Goal: Task Accomplishment & Management: Complete application form

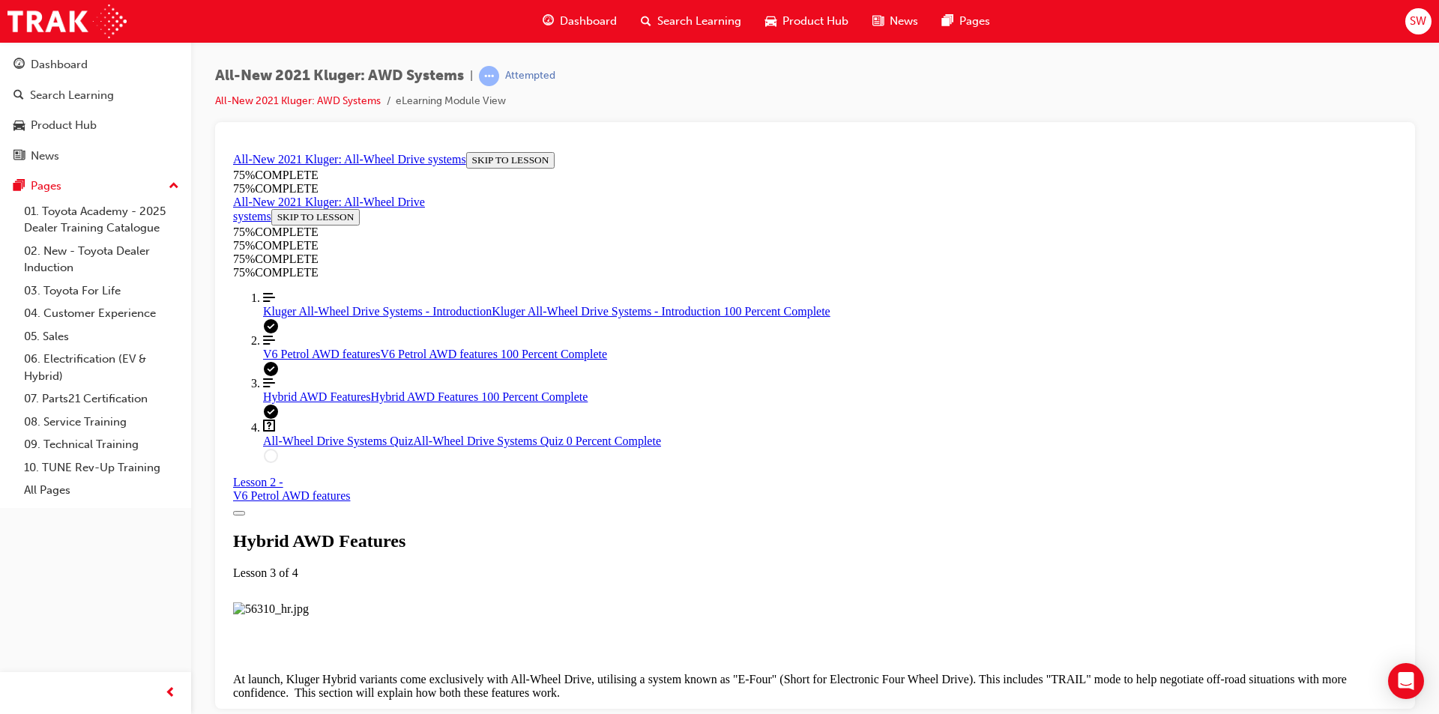
scroll to position [4126, 0]
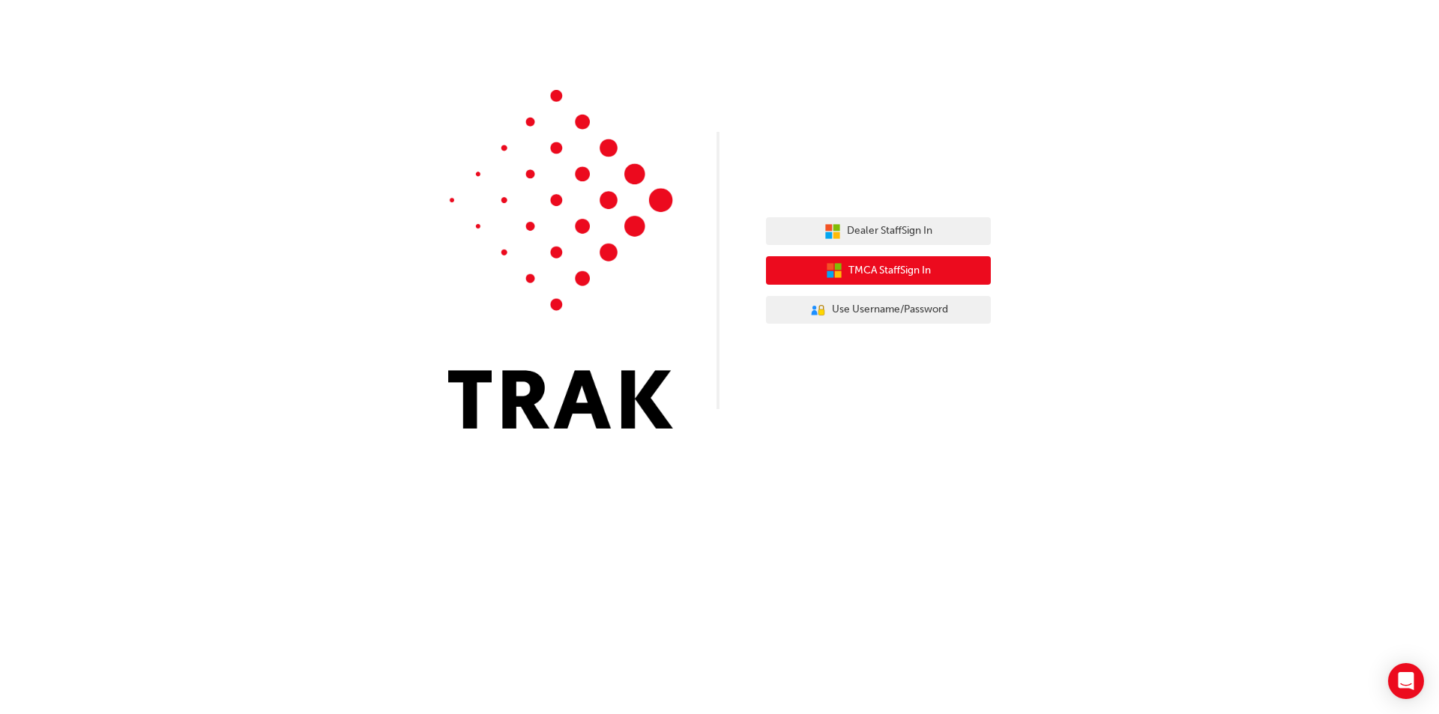
click at [840, 267] on button "TMCA Staff Sign In" at bounding box center [878, 270] width 225 height 28
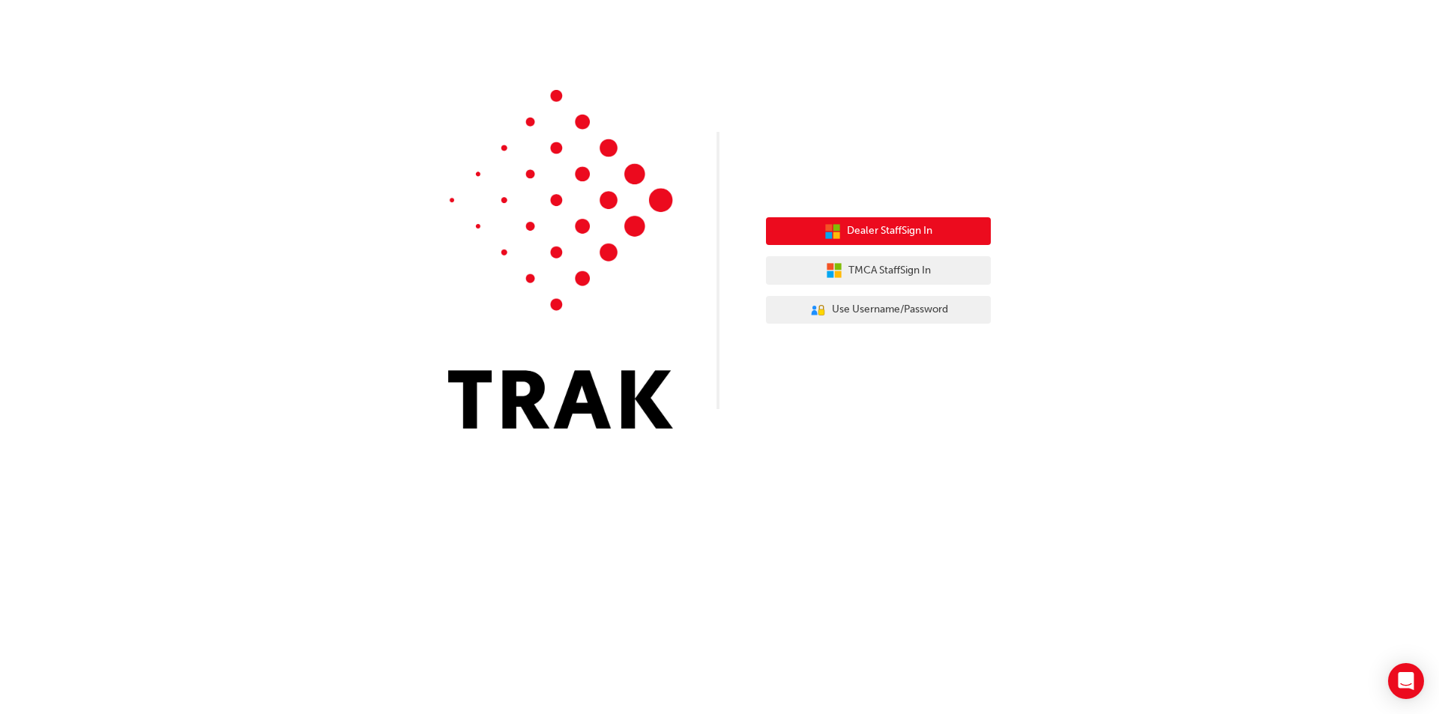
click at [888, 230] on span "Dealer Staff Sign In" at bounding box center [889, 231] width 85 height 17
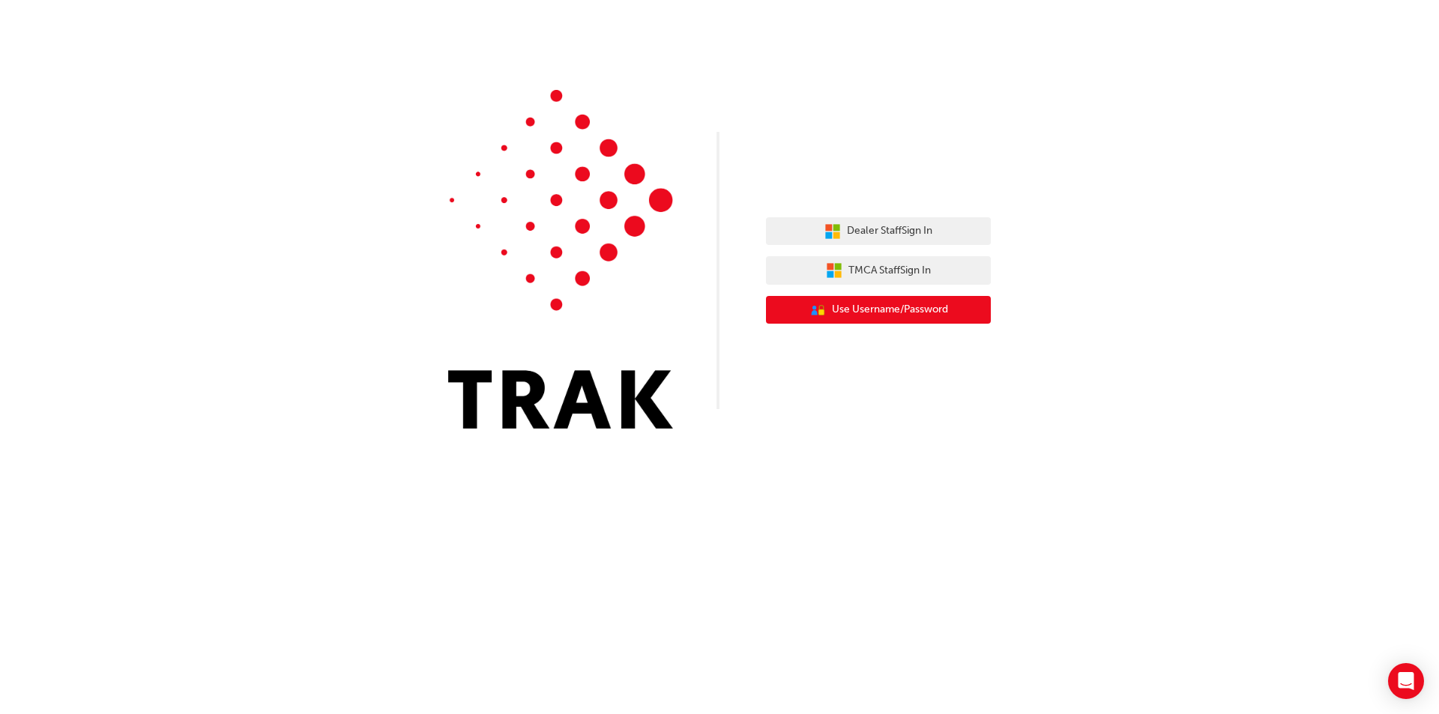
click at [897, 313] on span "Use Username/Password" at bounding box center [890, 309] width 116 height 17
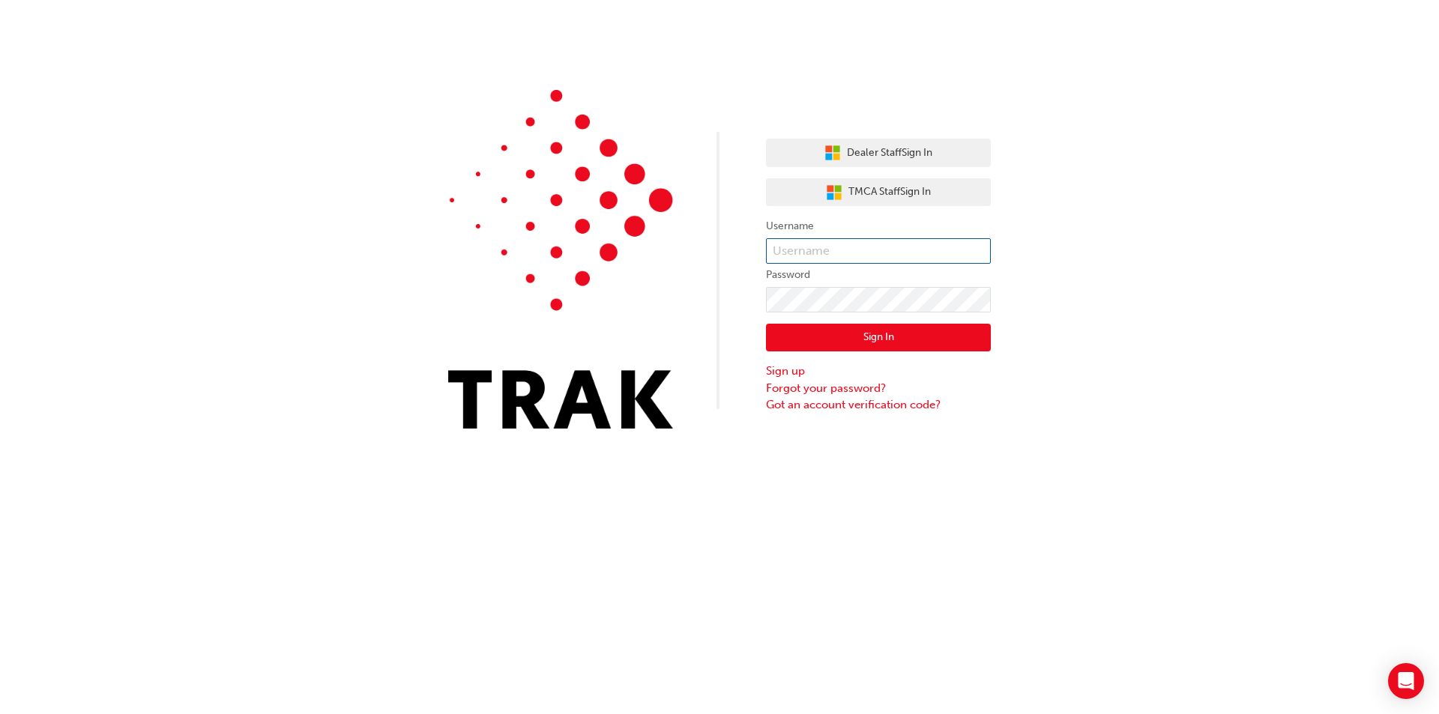
click at [847, 261] on input "text" at bounding box center [878, 250] width 225 height 25
type input "sterling.witt@brianhilton.com.au"
click button "Sign In" at bounding box center [878, 338] width 225 height 28
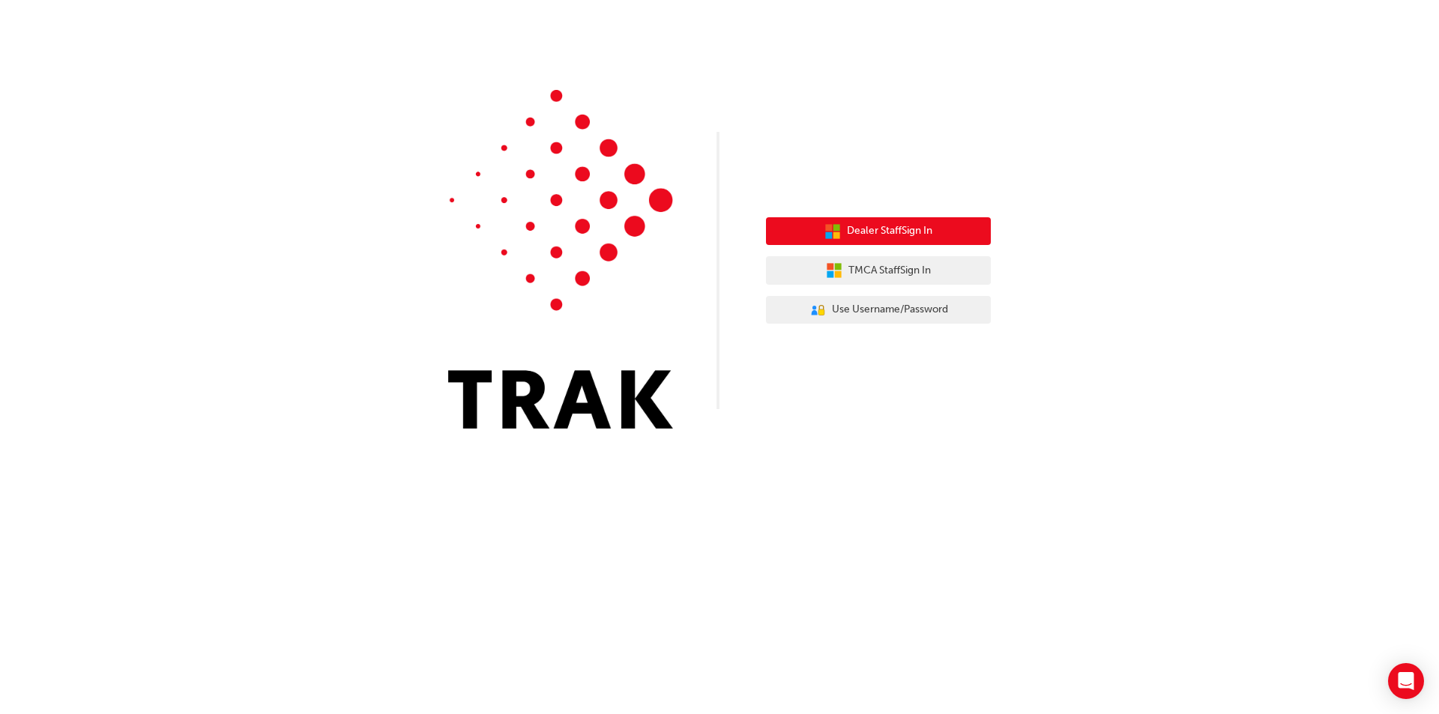
click at [851, 235] on span "Dealer Staff Sign In" at bounding box center [889, 231] width 85 height 17
